Goal: Information Seeking & Learning: Learn about a topic

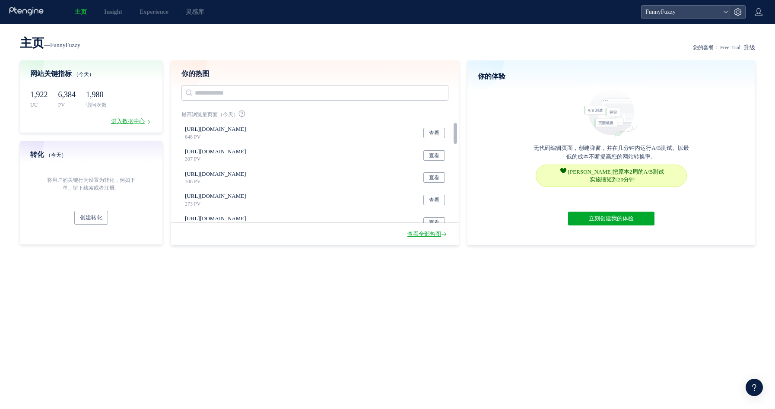
click at [136, 31] on div "主页 — FunnyFuzzy 您的套餐： Free Trial 升级 网站关键指标 （今天） 1,922 UU 6,384 PV 1,980 访问次数 进入…" at bounding box center [387, 215] width 775 height 383
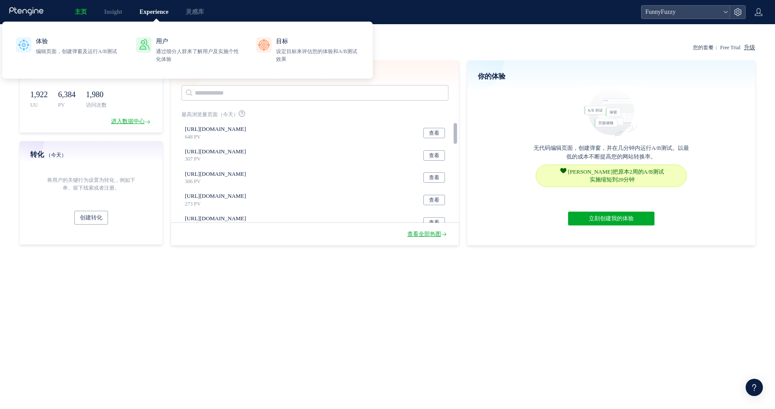
click at [150, 14] on span "Experience" at bounding box center [154, 12] width 29 height 9
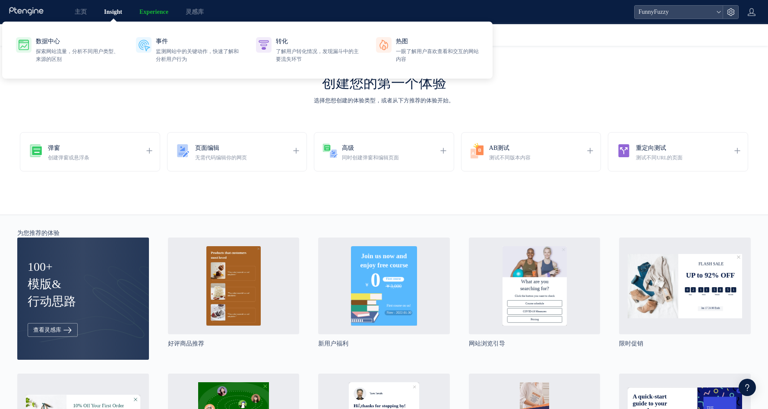
click at [116, 14] on span "Insight" at bounding box center [113, 12] width 18 height 9
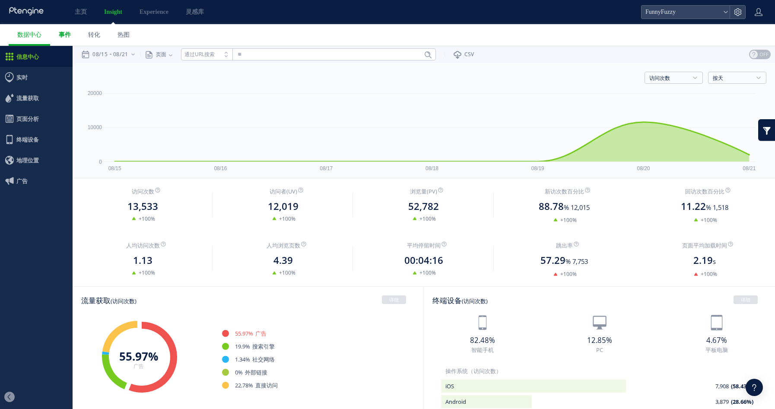
click at [63, 35] on span "事件" at bounding box center [65, 35] width 12 height 9
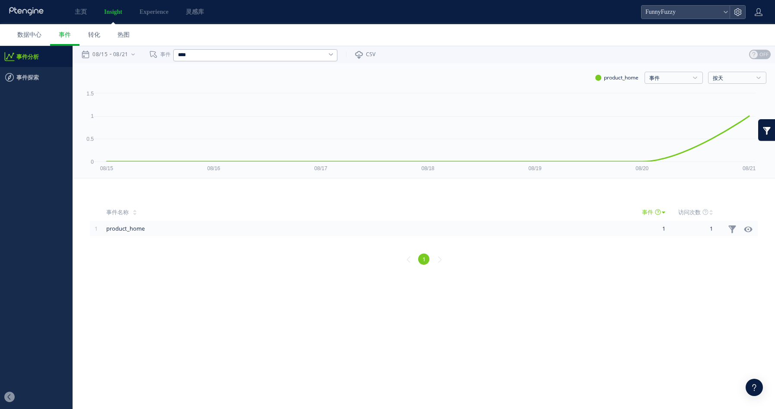
click at [218, 276] on html ".cls-1 { fill-rule: evenodd; } .cls-1 { fill: #ececec; } .cls-2 { fill: #929292…" at bounding box center [387, 161] width 775 height 230
drag, startPoint x: 209, startPoint y: 269, endPoint x: 87, endPoint y: 140, distance: 176.6
click at [208, 269] on div "1" at bounding box center [423, 260] width 685 height 31
click at [105, 52] on time "08/15" at bounding box center [100, 54] width 16 height 17
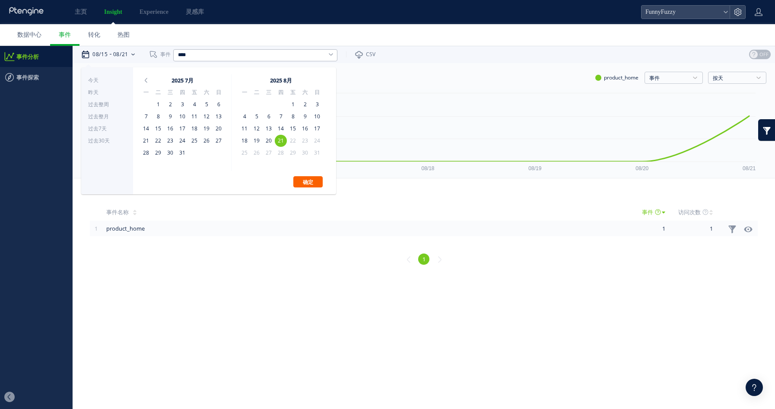
click at [307, 182] on button "确定" at bounding box center [307, 181] width 29 height 11
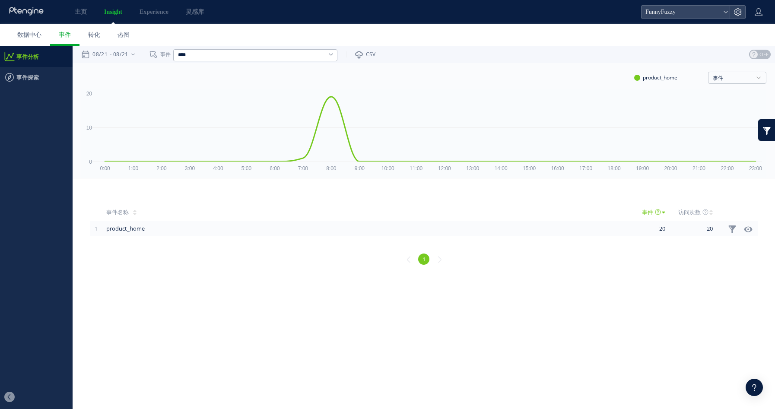
drag, startPoint x: 179, startPoint y: 301, endPoint x: 163, endPoint y: 299, distance: 16.5
click at [179, 276] on html ".cls-1 { fill-rule: evenodd; } .cls-1 { fill: #ececec; } .cls-2 { fill: #929292…" at bounding box center [387, 161] width 775 height 230
